Goal: Navigation & Orientation: Find specific page/section

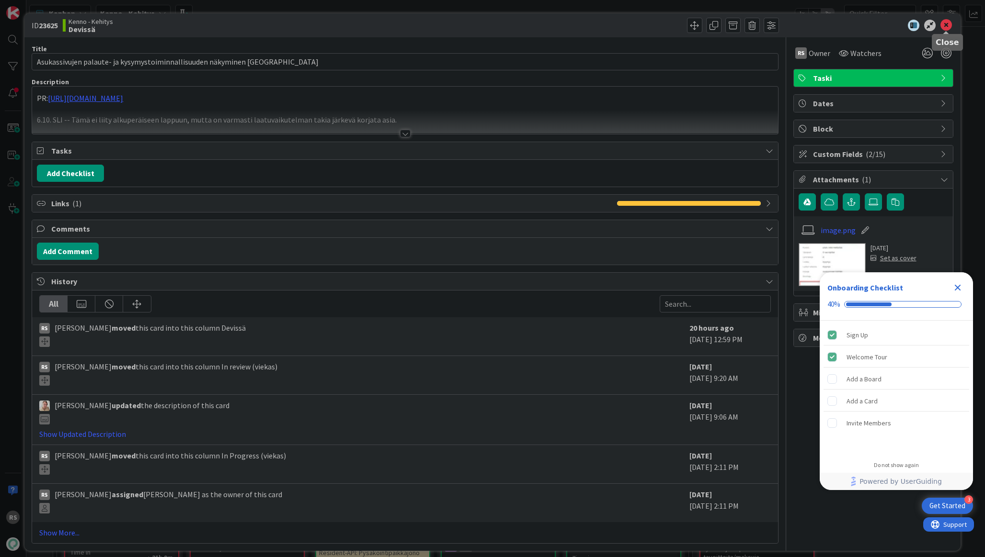
click at [943, 26] on icon at bounding box center [945, 25] width 11 height 11
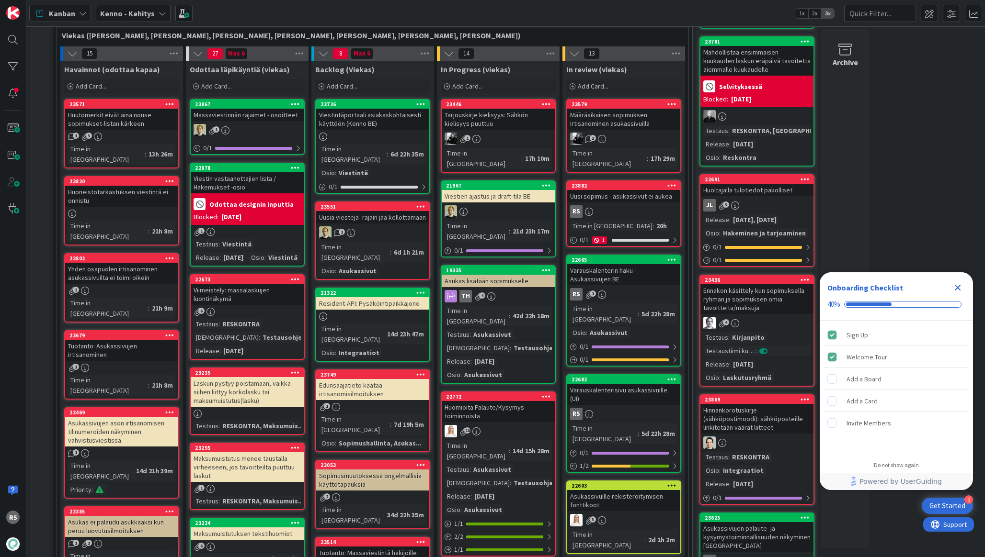
click at [638, 190] on div "Uusi sopimus - asukassivut ei aukea" at bounding box center [623, 196] width 113 height 12
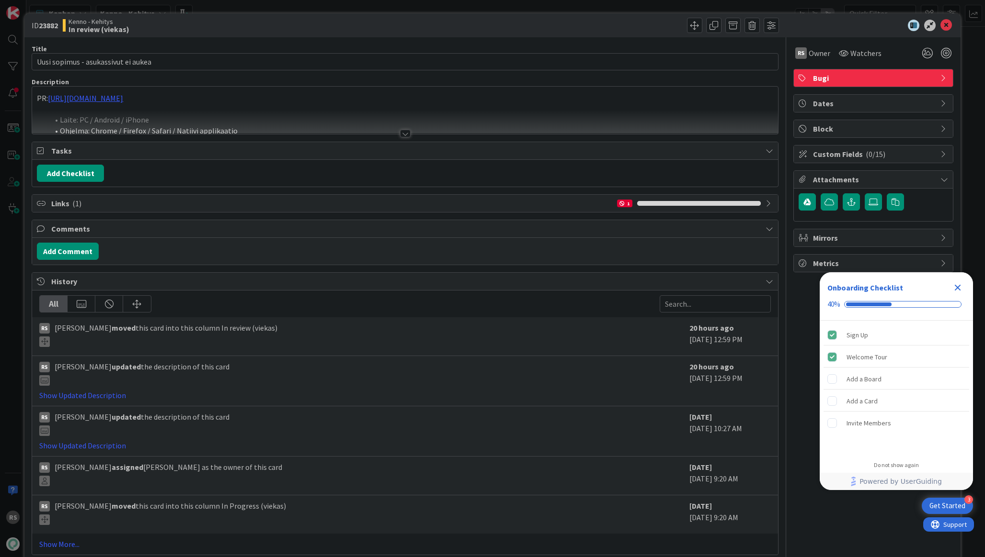
click at [407, 133] on div at bounding box center [405, 134] width 11 height 8
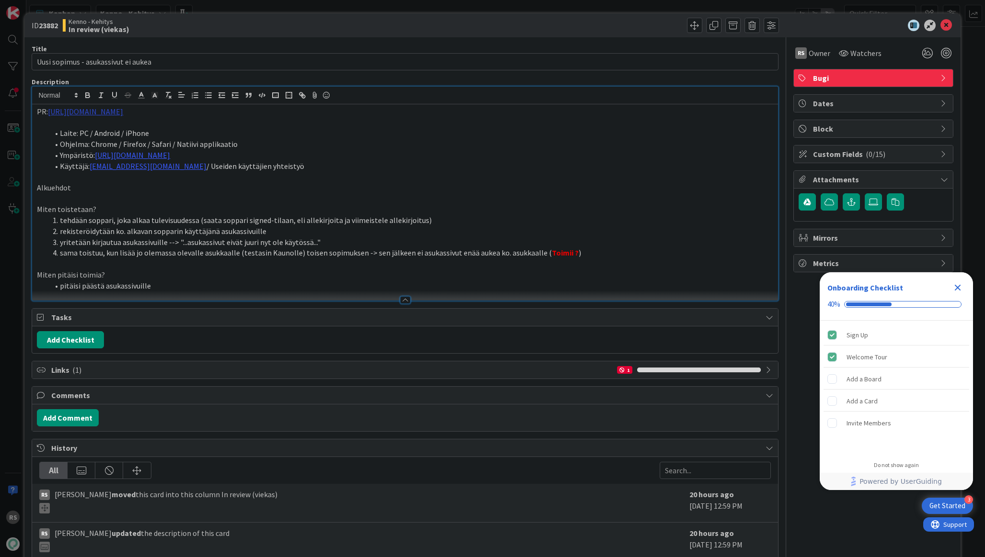
click at [123, 115] on link "https://github.com/pandiafi/kenno/pull/8681" at bounding box center [85, 112] width 75 height 10
click at [128, 134] on link "https://github.com/pandiafi/kenno/pull/8681" at bounding box center [98, 130] width 66 height 12
click at [947, 25] on icon at bounding box center [945, 25] width 11 height 11
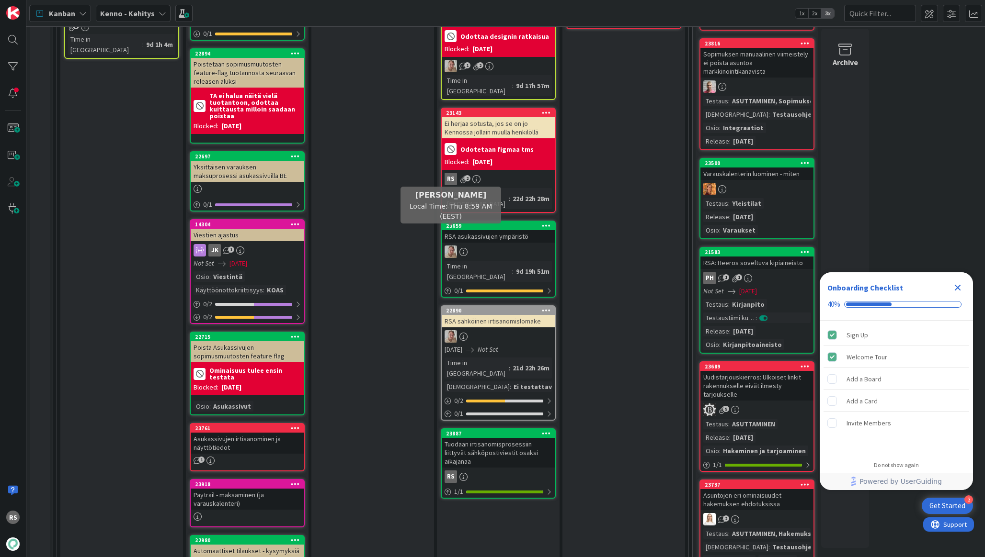
scroll to position [1573, 0]
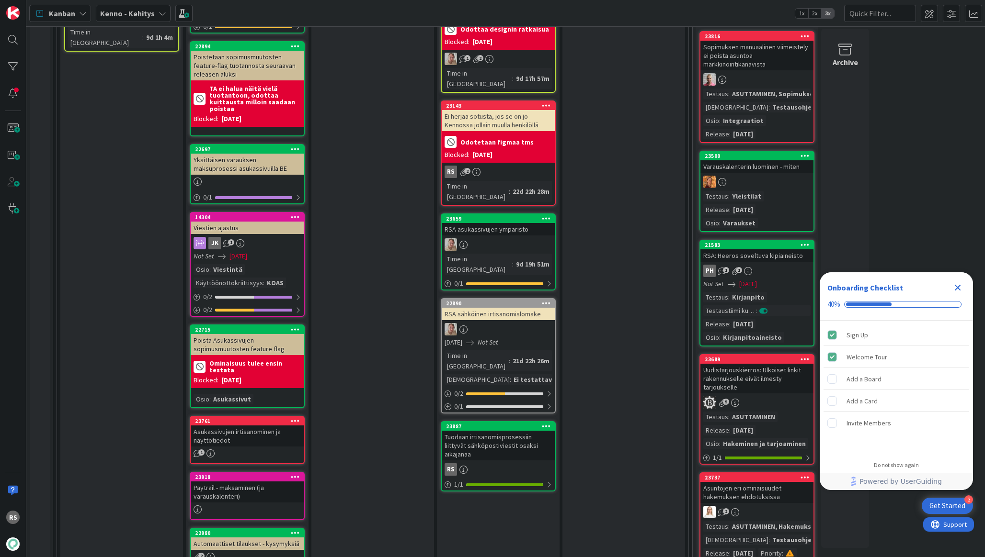
click at [469, 431] on div "Tuodaan irtisanomisprosessiin liittyvät sähköpostiviestit osaksi aikajanaa" at bounding box center [498, 446] width 113 height 30
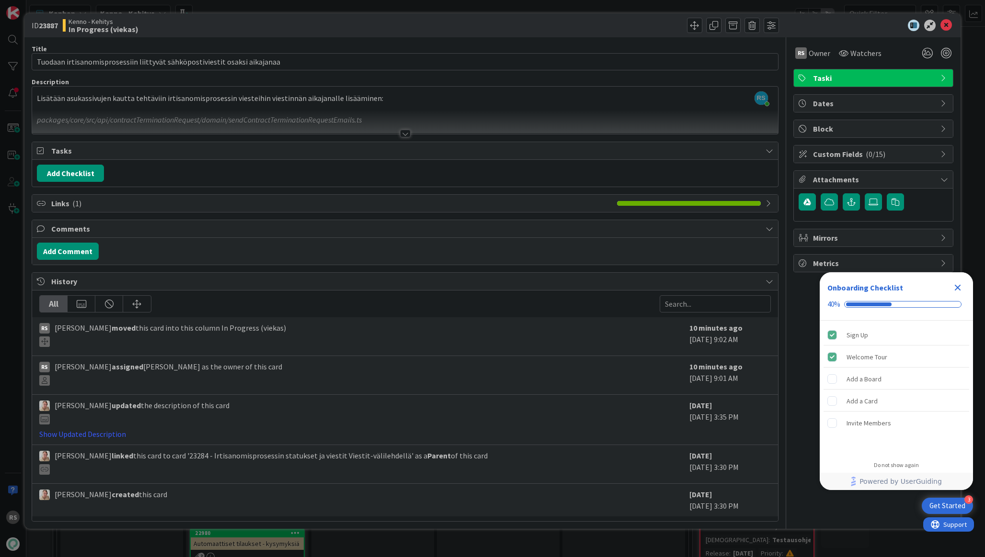
click at [408, 132] on div at bounding box center [405, 134] width 11 height 8
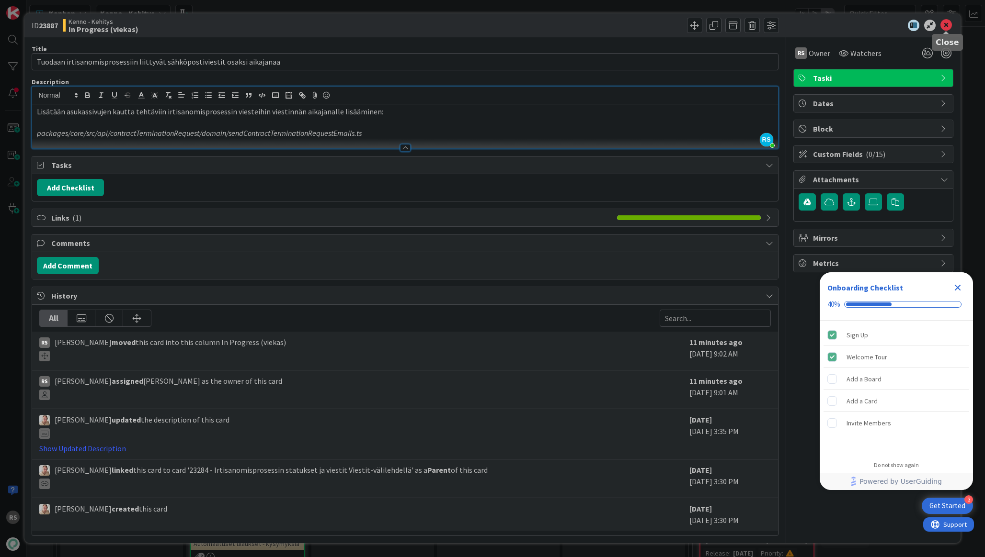
click at [947, 24] on icon at bounding box center [945, 25] width 11 height 11
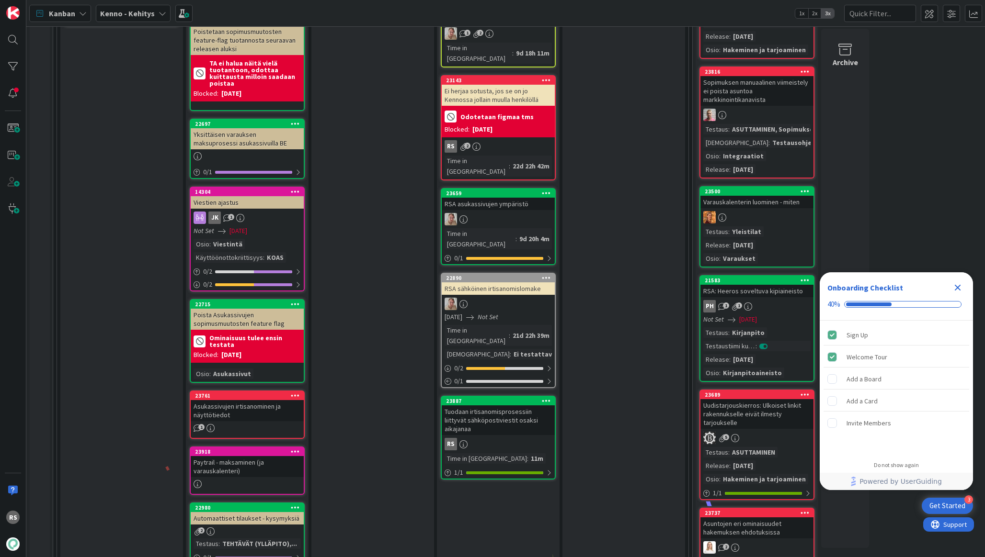
scroll to position [1638, 0]
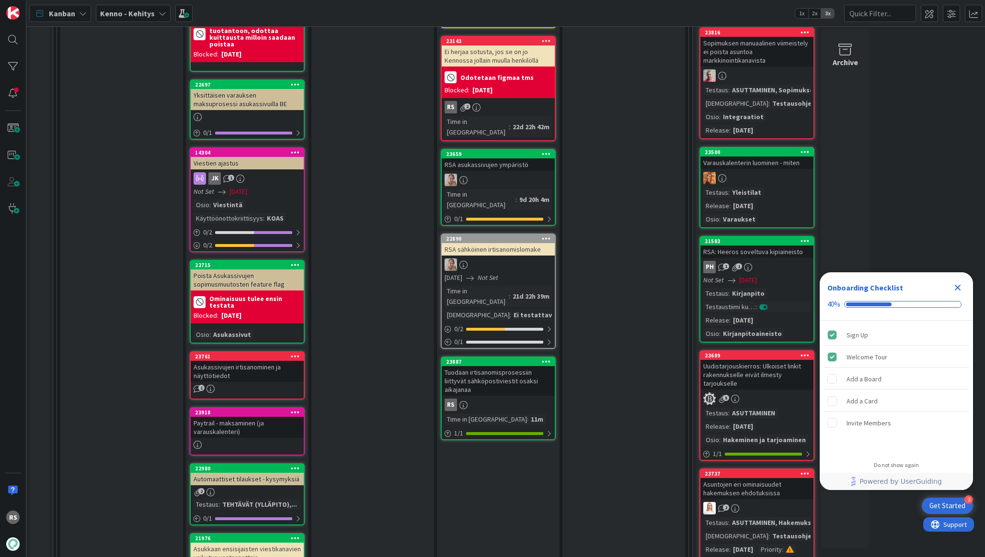
click at [522, 366] on div "Tuodaan irtisanomisprosessiin liittyvät sähköpostiviestit osaksi aikajanaa" at bounding box center [498, 381] width 113 height 30
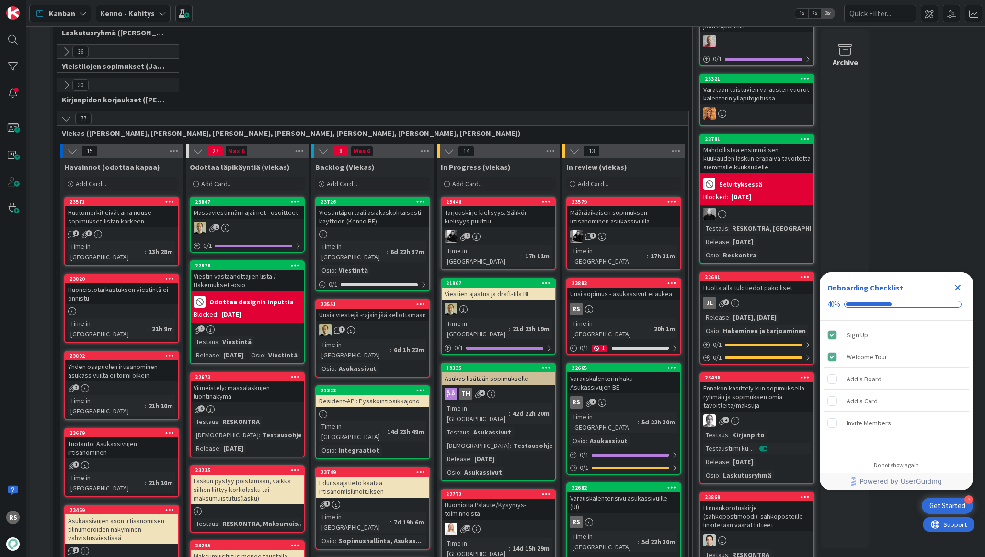
scroll to position [159, 0]
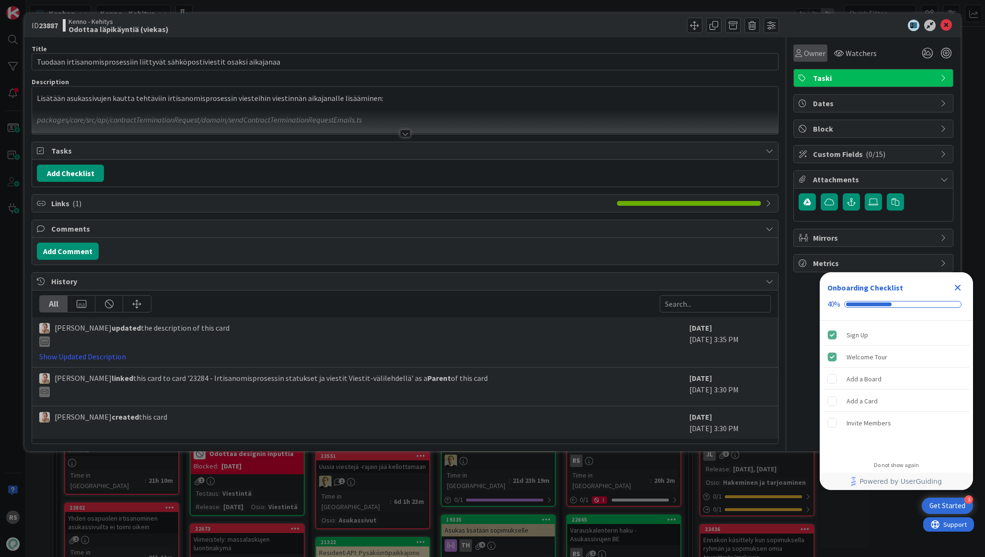
click at [809, 52] on span "Owner" at bounding box center [815, 52] width 22 height 11
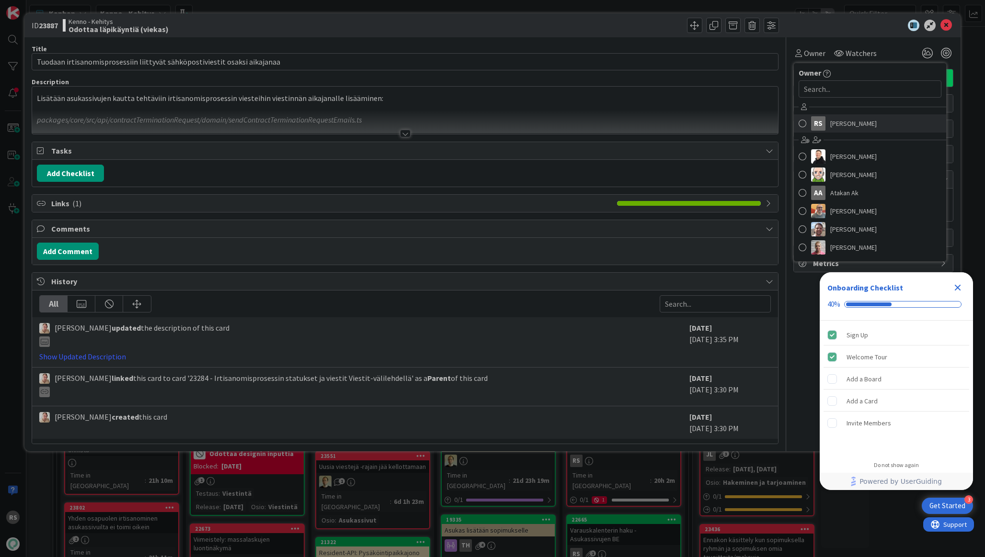
click at [829, 118] on link "RS Rasmus Säämänen" at bounding box center [870, 123] width 152 height 18
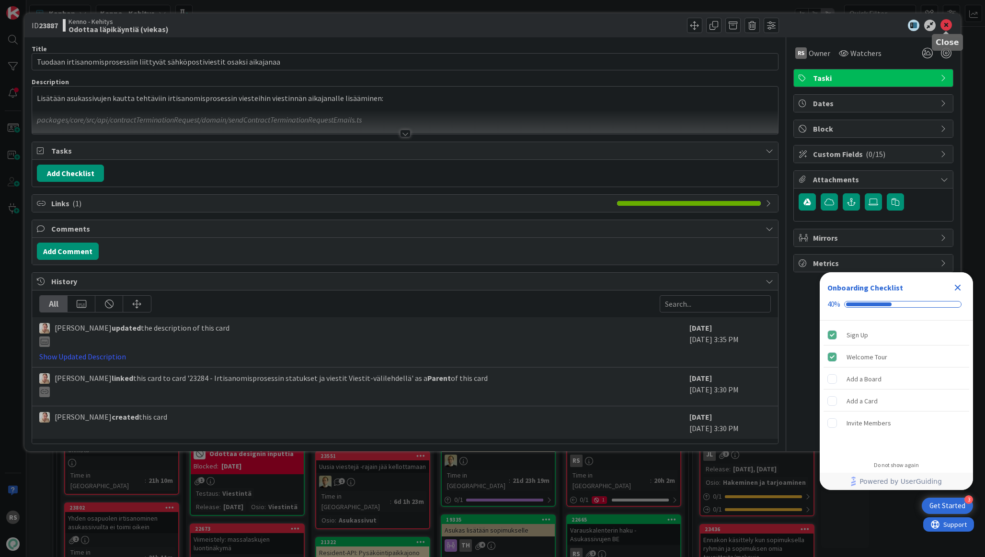
click at [944, 30] on icon at bounding box center [945, 25] width 11 height 11
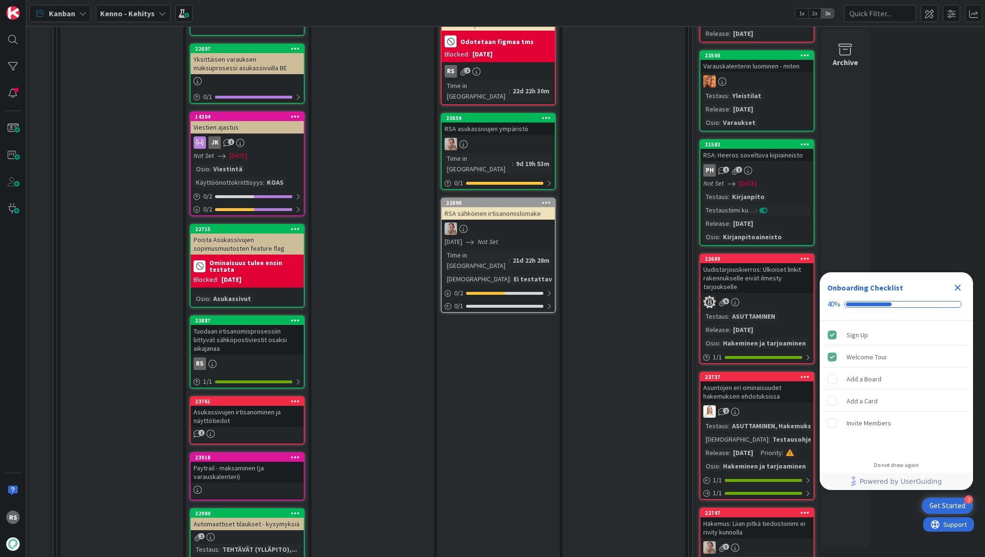
scroll to position [1684, 0]
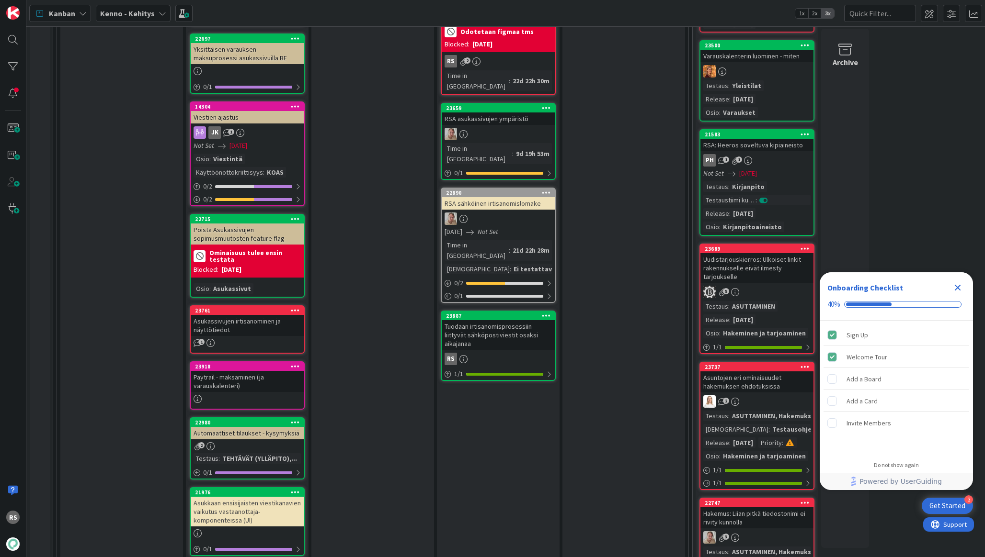
click at [510, 320] on div "Tuodaan irtisanomisprosessiin liittyvät sähköpostiviestit osaksi aikajanaa" at bounding box center [498, 335] width 113 height 30
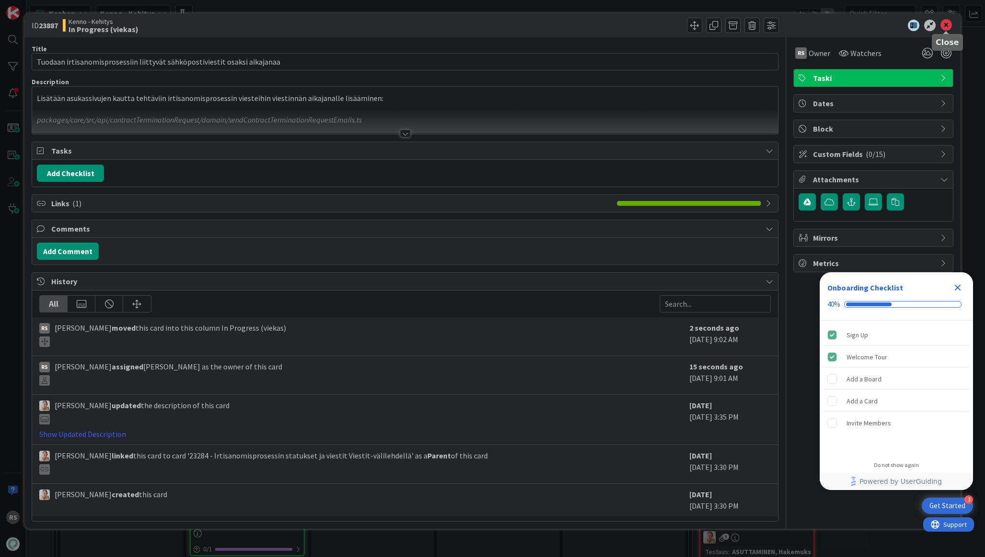
click at [947, 23] on icon at bounding box center [945, 25] width 11 height 11
